Goal: Task Accomplishment & Management: Manage account settings

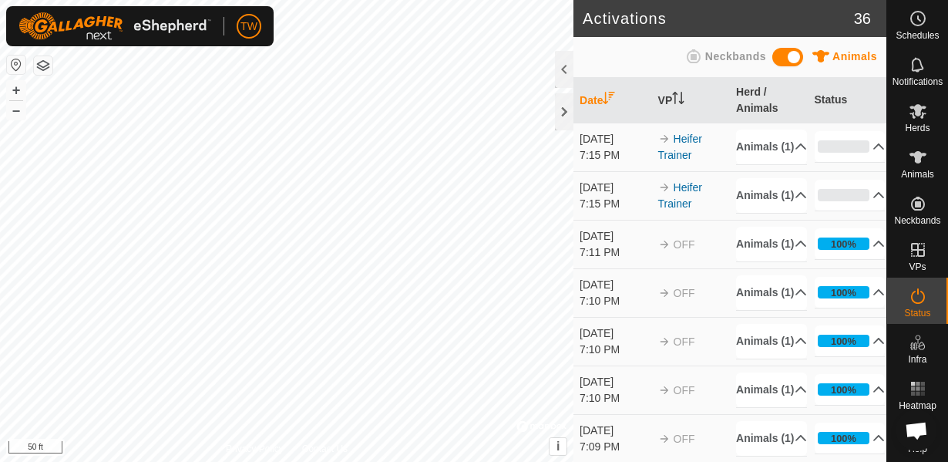
scroll to position [492, 0]
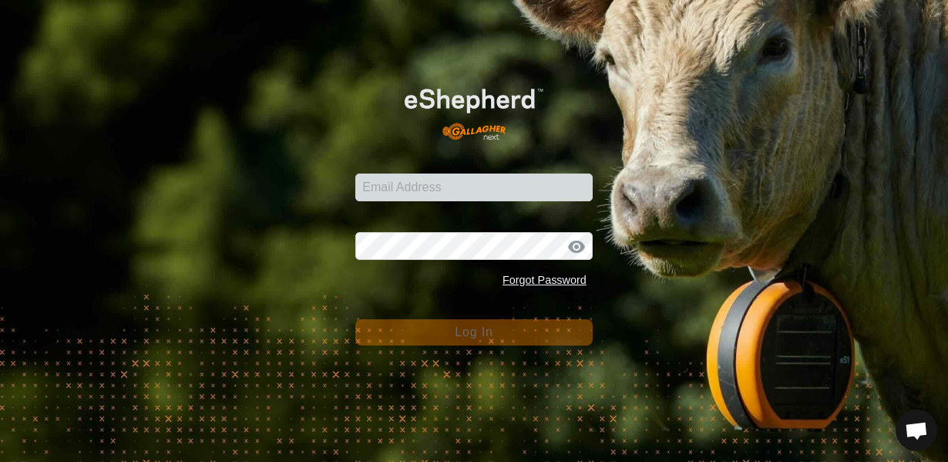
scroll to position [492, 0]
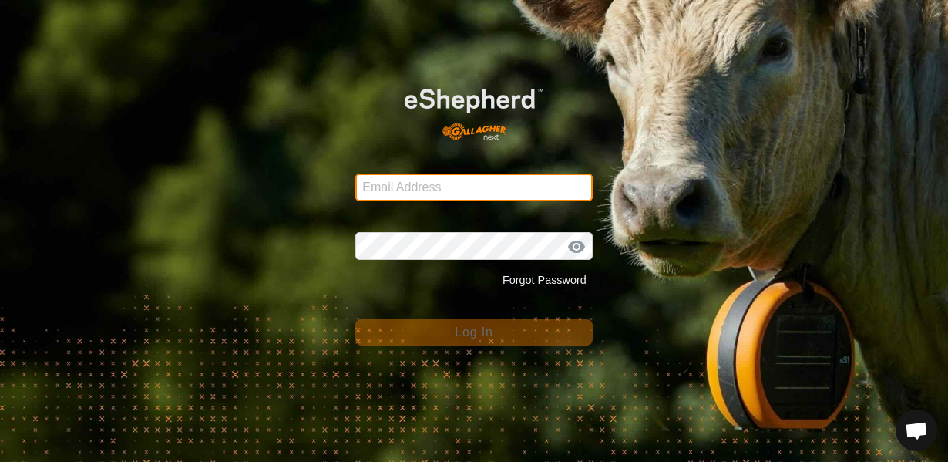
type input "[EMAIL_ADDRESS][DOMAIN_NAME]"
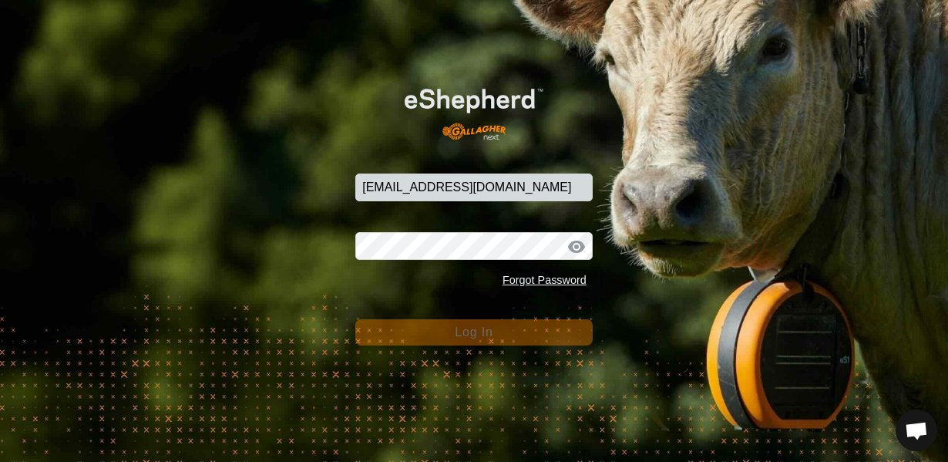
click at [487, 341] on button "Log In" at bounding box center [473, 332] width 237 height 26
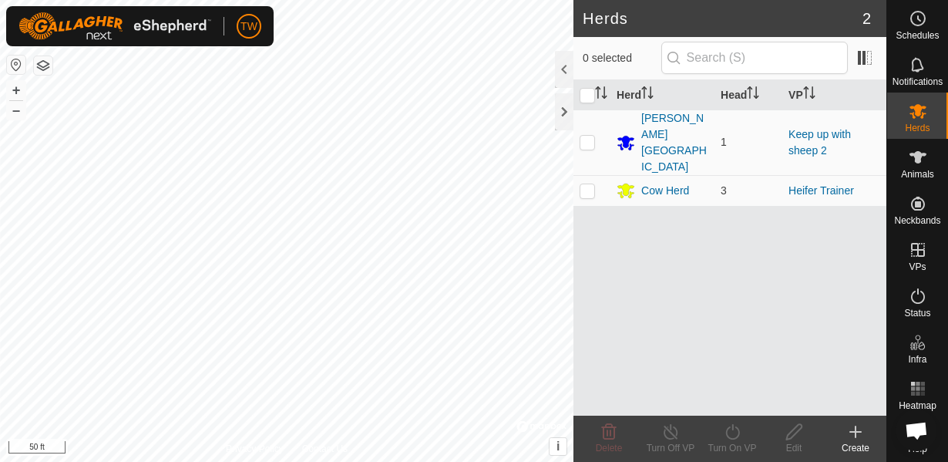
click at [49, 62] on button "button" at bounding box center [43, 65] width 18 height 18
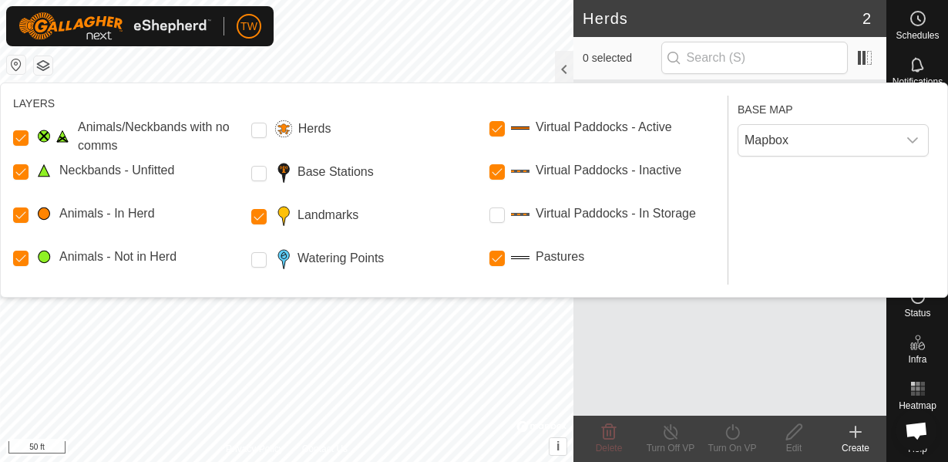
click at [285, 217] on span at bounding box center [282, 215] width 18 height 22
click at [256, 216] on input "Landmarks" at bounding box center [258, 216] width 15 height 15
click at [499, 168] on Inactive "Virtual Paddocks - Inactive" at bounding box center [496, 171] width 15 height 15
click at [20, 258] on Mob "Animals - Not in Herd" at bounding box center [20, 257] width 15 height 15
click at [25, 173] on Unfitted "Neckbands - Unfitted" at bounding box center [20, 171] width 15 height 15
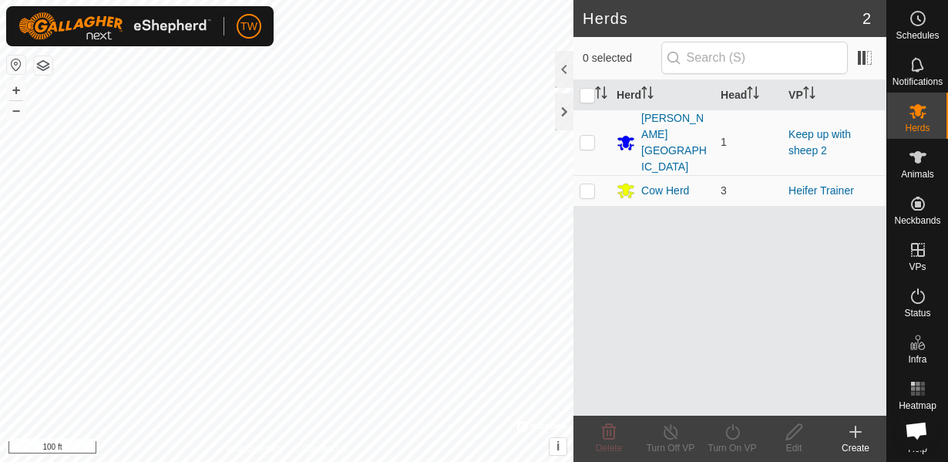
click at [49, 68] on button "button" at bounding box center [43, 65] width 18 height 18
click at [916, 161] on icon at bounding box center [917, 157] width 17 height 12
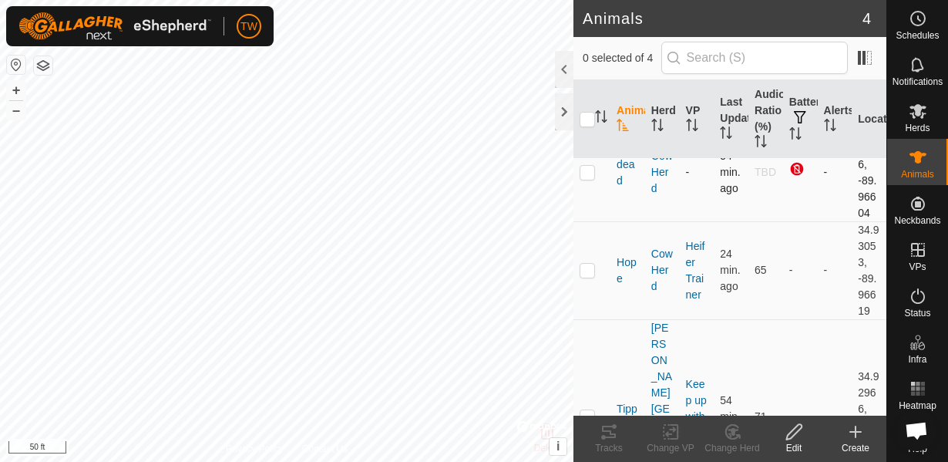
scroll to position [134, 0]
click at [583, 269] on p-checkbox at bounding box center [586, 268] width 15 height 12
checkbox input "true"
click at [796, 438] on icon at bounding box center [793, 431] width 19 height 18
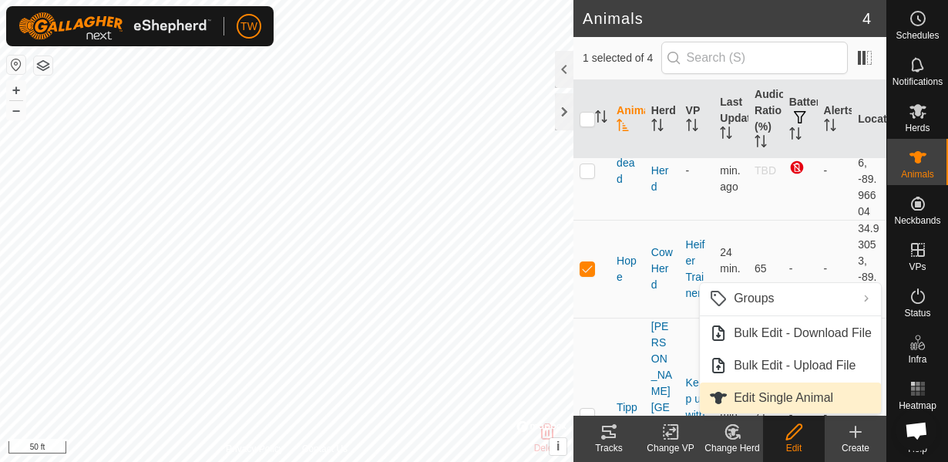
click at [787, 398] on link "Edit Single Animal" at bounding box center [790, 397] width 181 height 31
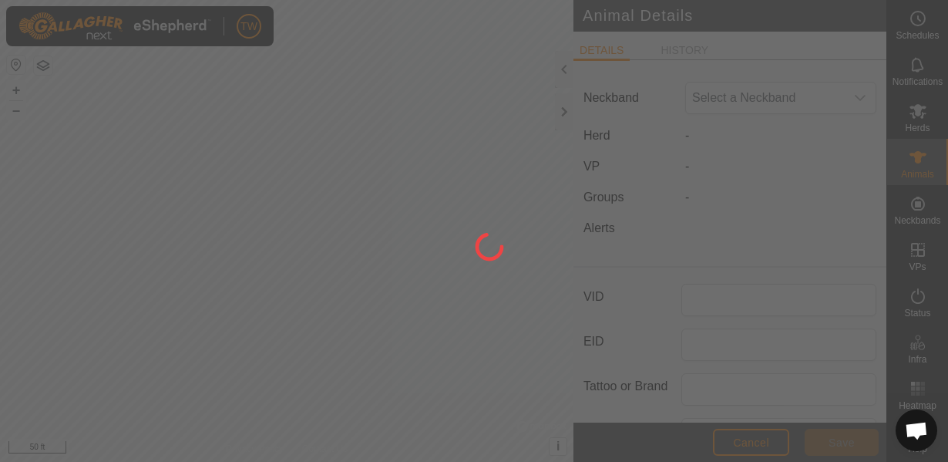
type input "Hope"
type input "baldie"
type input "0"
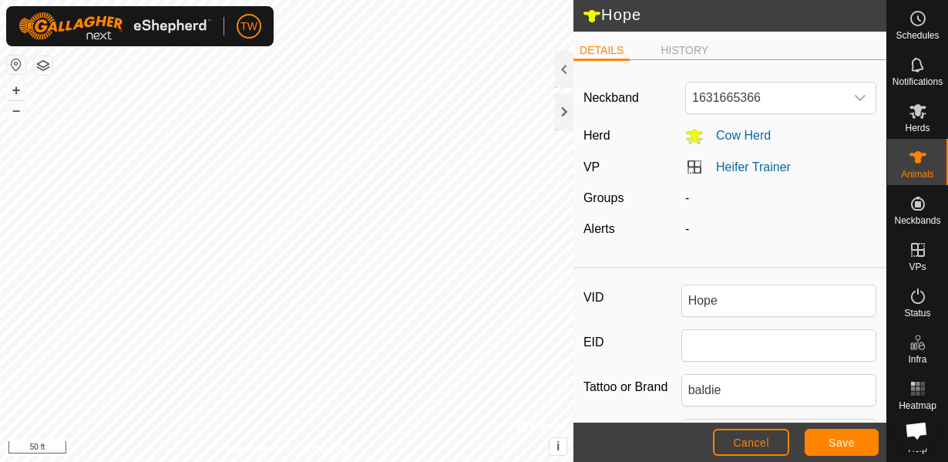
click at [847, 441] on span "Save" at bounding box center [841, 442] width 26 height 12
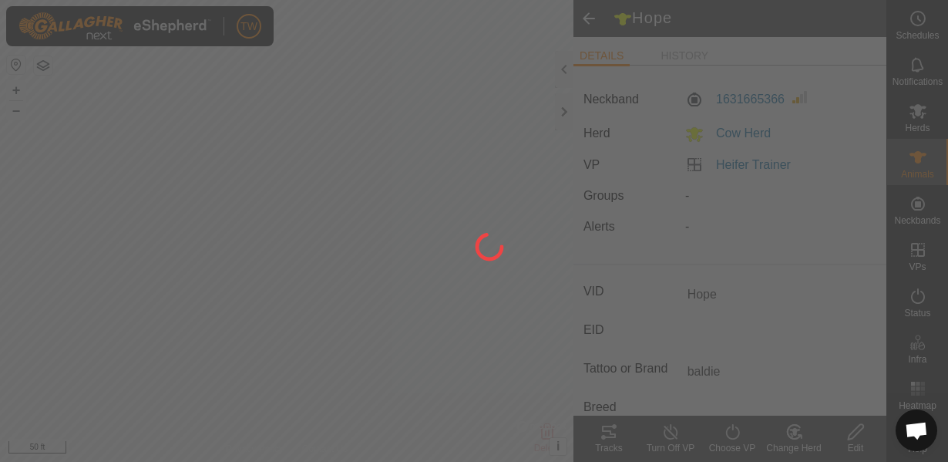
type input "-"
type input "0 kg"
type input "-"
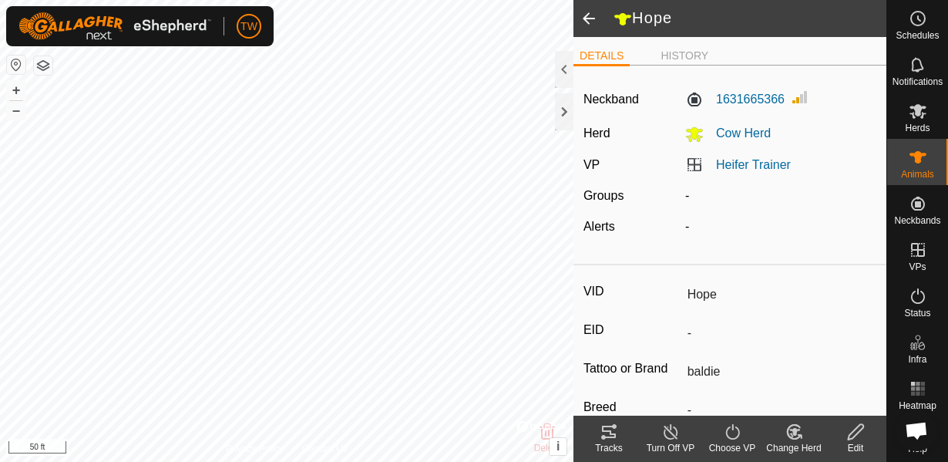
click at [581, 23] on span at bounding box center [588, 18] width 31 height 37
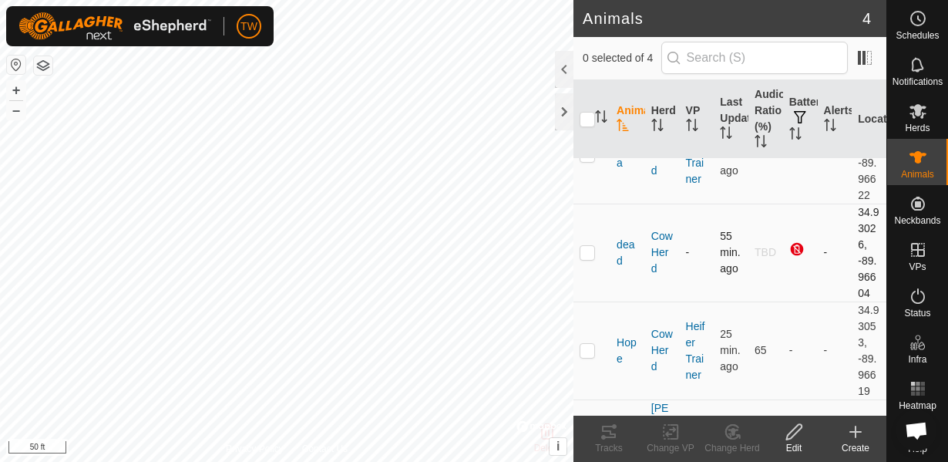
scroll to position [55, 0]
click at [586, 354] on td at bounding box center [591, 347] width 37 height 98
checkbox input "true"
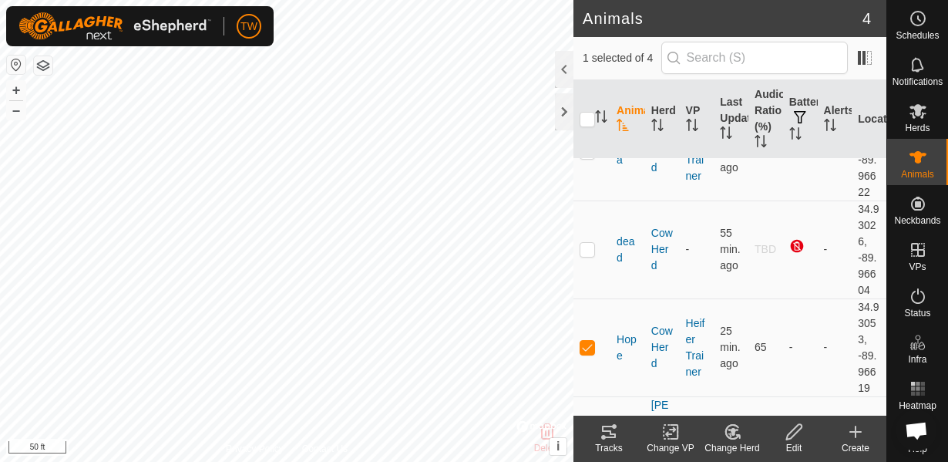
click at [788, 443] on div "Edit" at bounding box center [794, 448] width 62 height 14
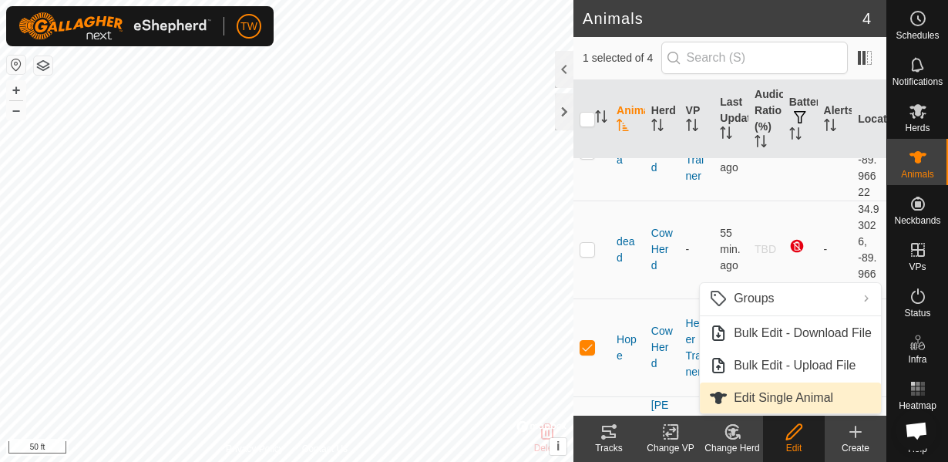
click at [808, 399] on link "Edit Single Animal" at bounding box center [790, 397] width 181 height 31
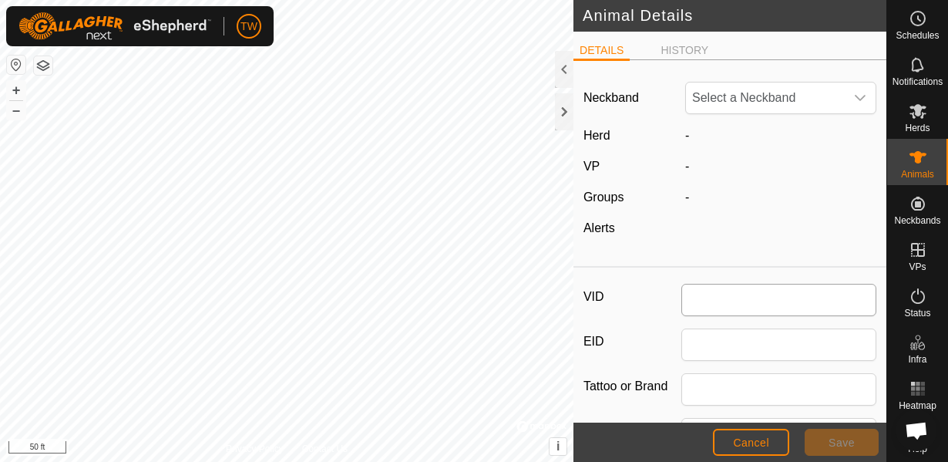
type input "Hope"
type input "baldie"
type input "0"
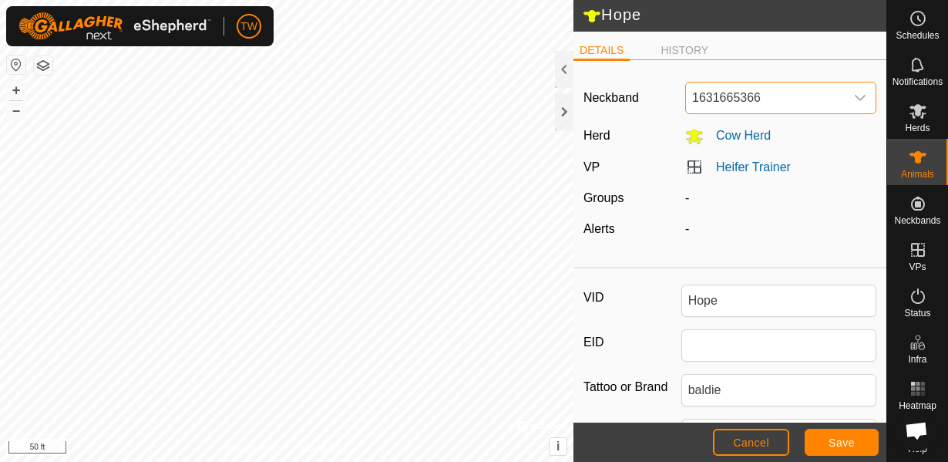
drag, startPoint x: 773, startPoint y: 90, endPoint x: 723, endPoint y: 100, distance: 51.1
click at [723, 100] on span "1631665366" at bounding box center [765, 97] width 159 height 31
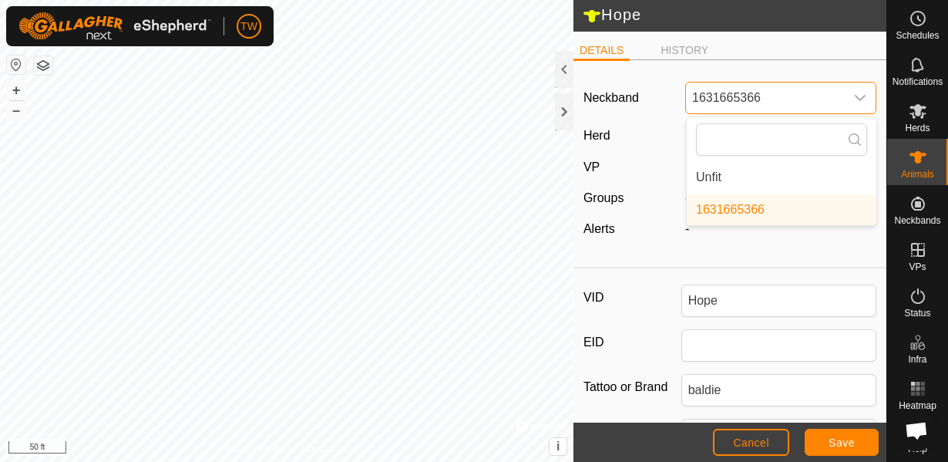
click at [792, 92] on span "1631665366" at bounding box center [765, 97] width 159 height 31
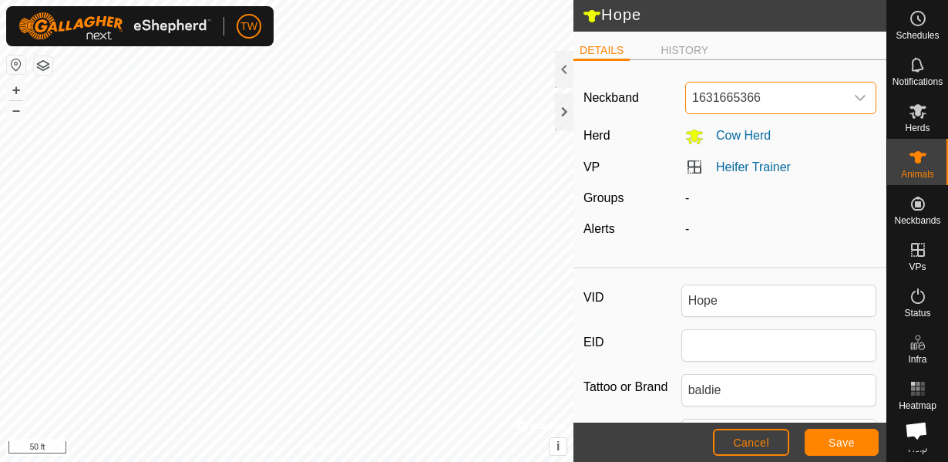
drag, startPoint x: 769, startPoint y: 102, endPoint x: 708, endPoint y: 109, distance: 61.2
click at [708, 109] on span "1631665366" at bounding box center [765, 97] width 159 height 31
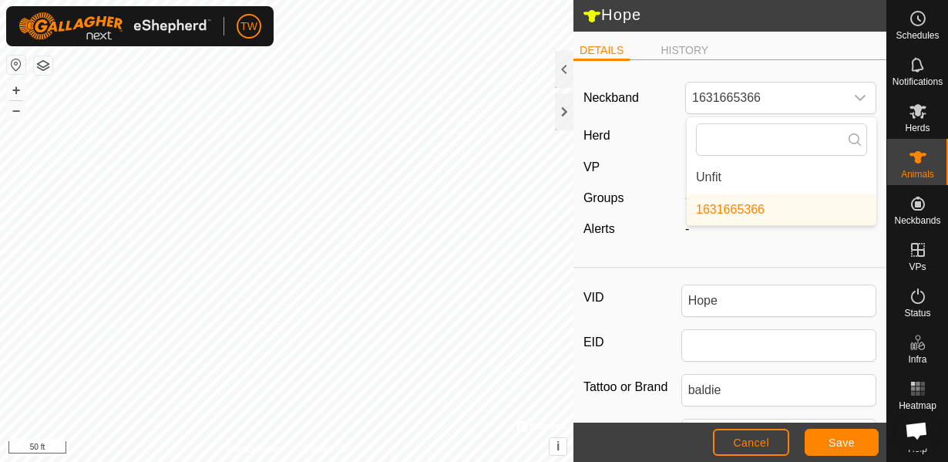
click at [673, 145] on div "Herd" at bounding box center [628, 135] width 102 height 19
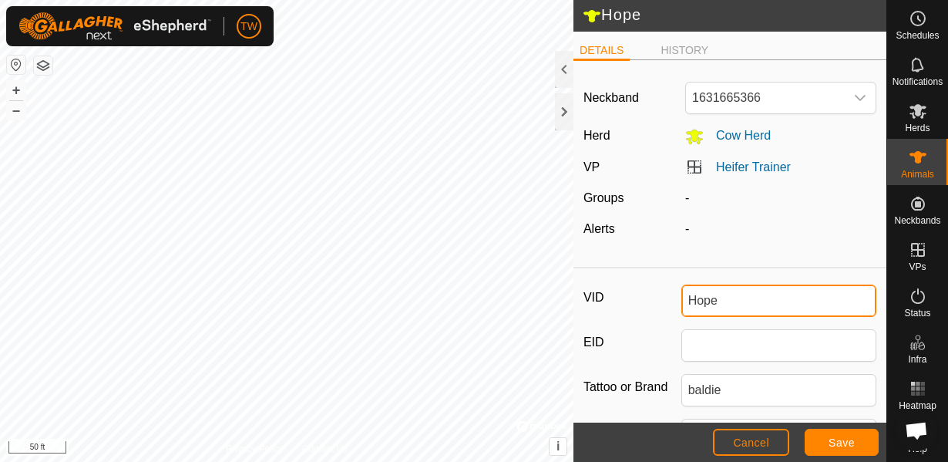
click at [707, 297] on input "Hope" at bounding box center [779, 300] width 196 height 32
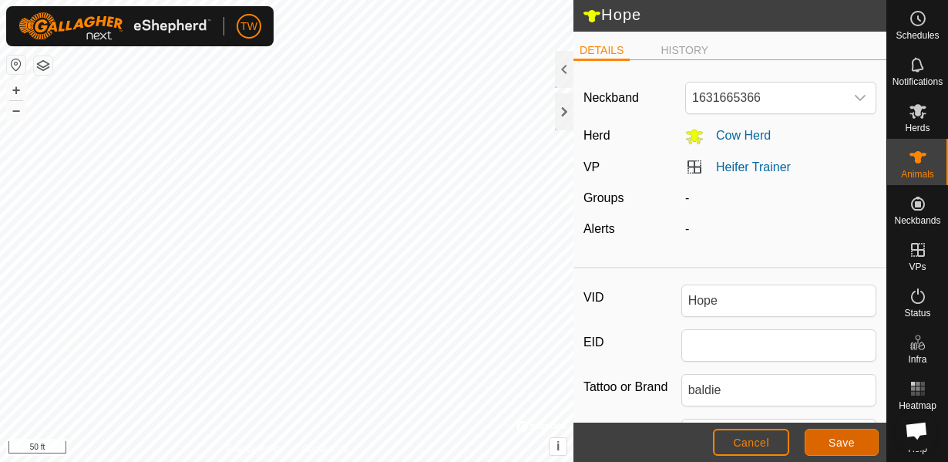
click at [865, 445] on button "Save" at bounding box center [841, 441] width 74 height 27
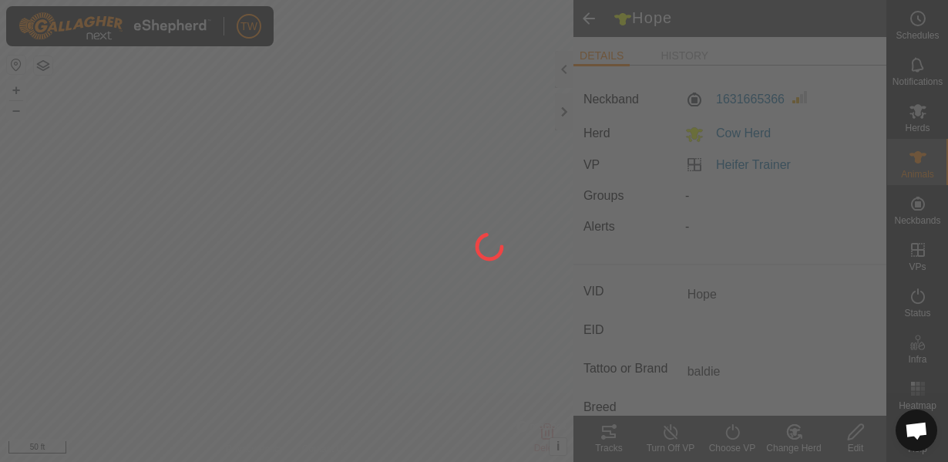
type input "-"
type input "0 kg"
type input "-"
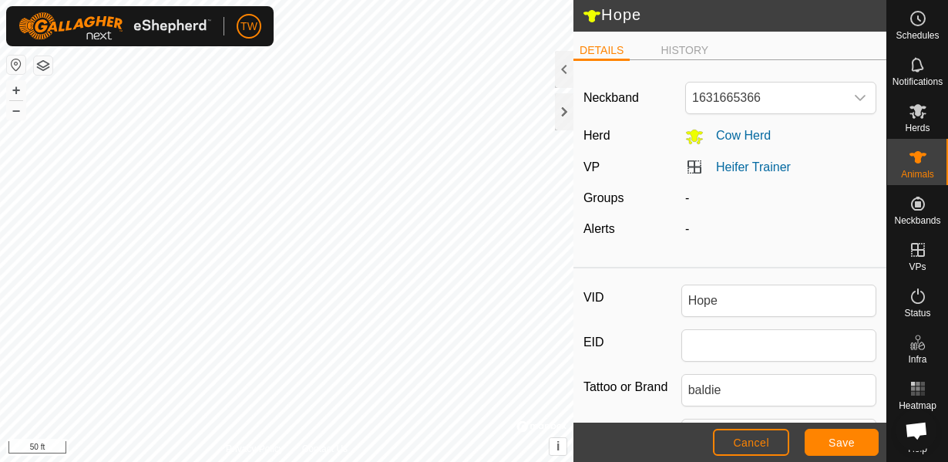
scroll to position [492, 0]
click at [813, 441] on button "Save" at bounding box center [841, 441] width 74 height 27
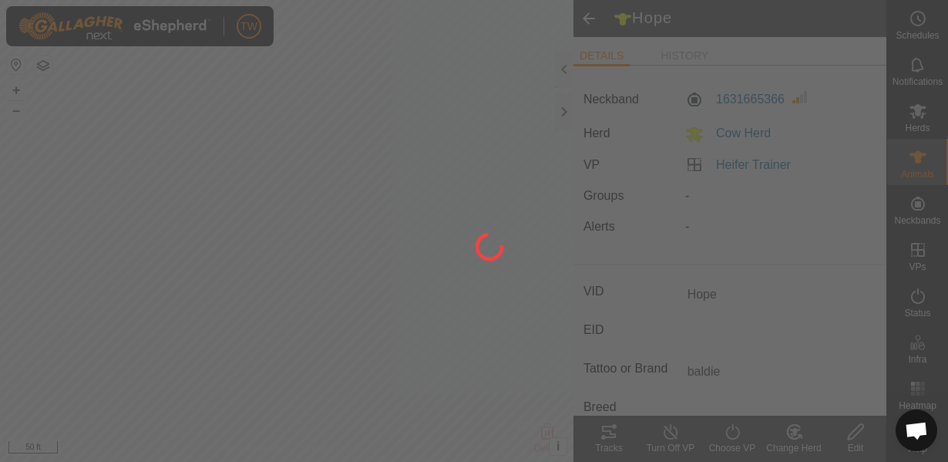
type input "-"
type input "0 kg"
type input "-"
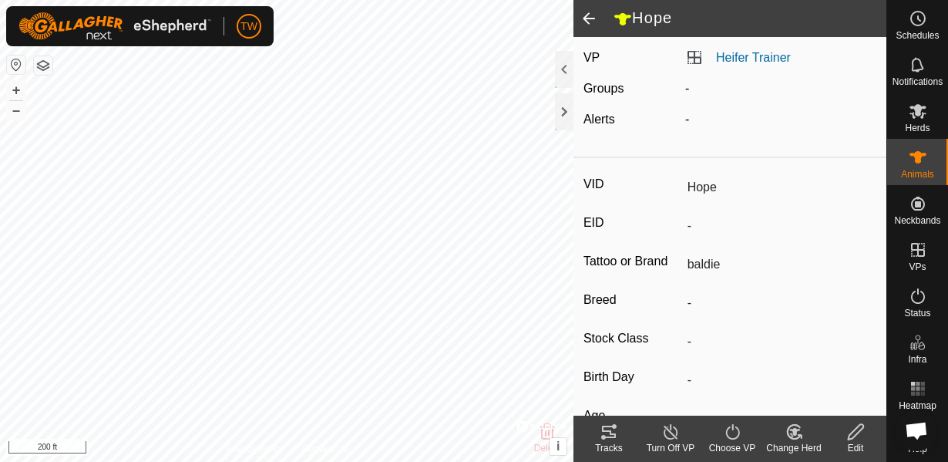
scroll to position [111, 0]
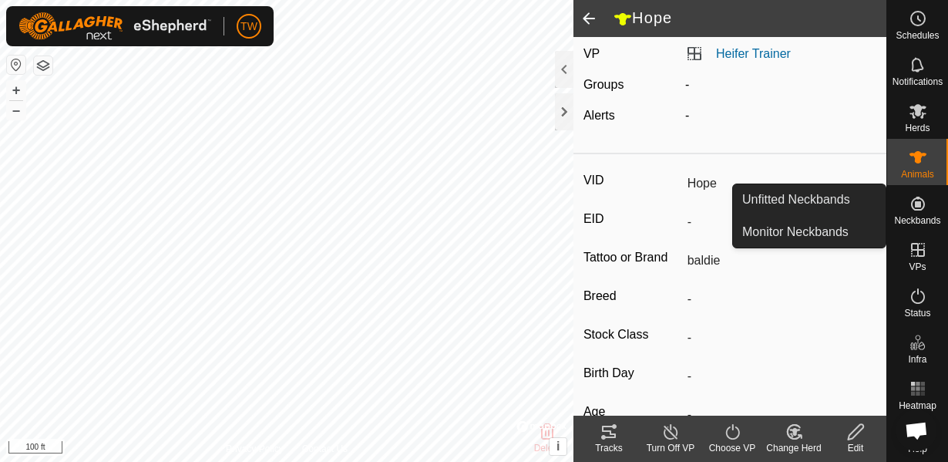
click at [923, 210] on icon at bounding box center [917, 203] width 18 height 18
click at [755, 230] on link "Monitor Neckbands" at bounding box center [809, 232] width 153 height 31
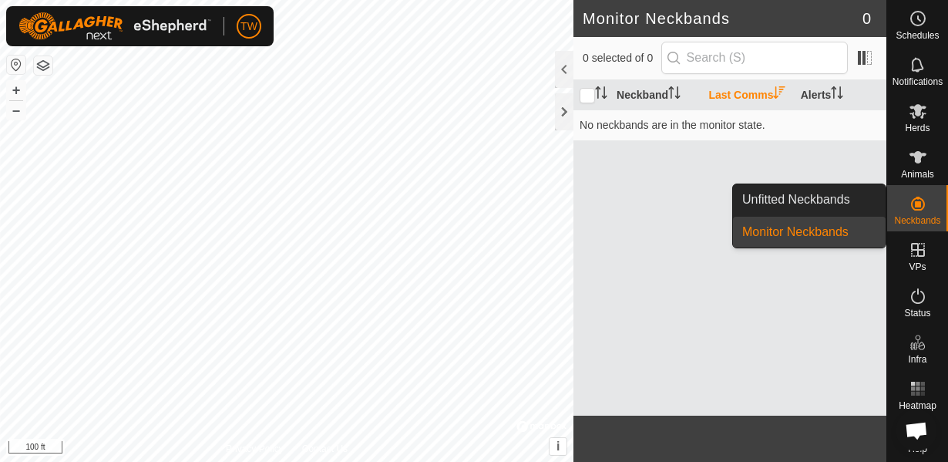
click at [915, 206] on icon at bounding box center [918, 203] width 14 height 14
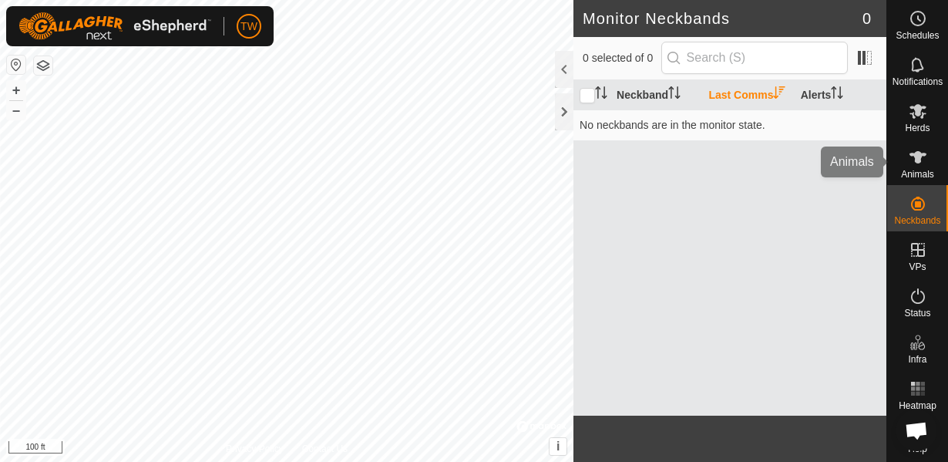
click at [912, 162] on icon at bounding box center [917, 157] width 18 height 18
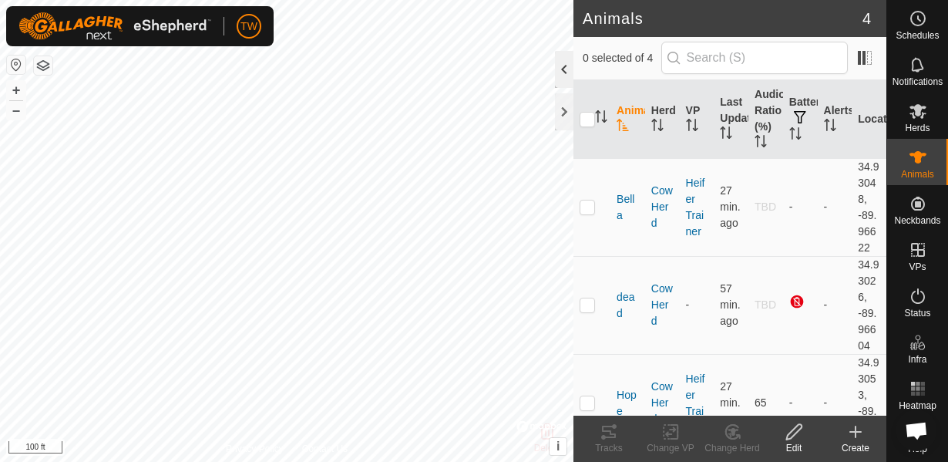
click at [569, 65] on div at bounding box center [564, 69] width 18 height 37
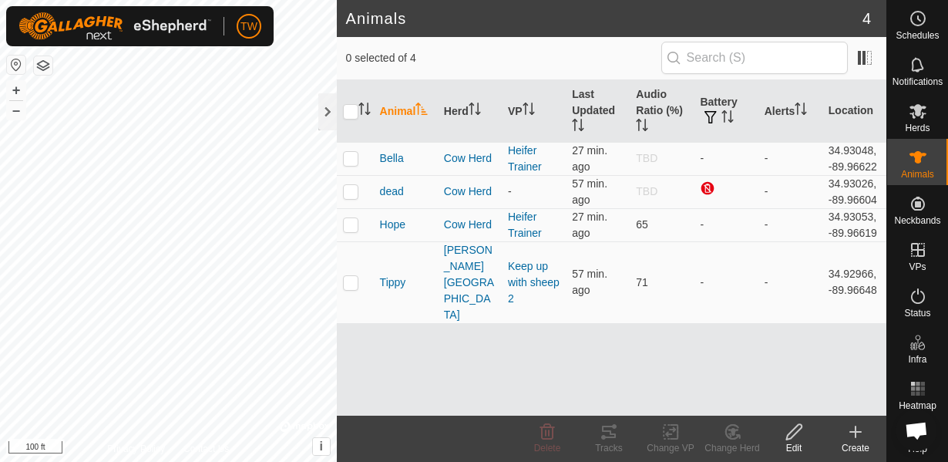
click at [744, 8] on header "Animals 4" at bounding box center [611, 18] width 549 height 37
